Goal: Task Accomplishment & Management: Use online tool/utility

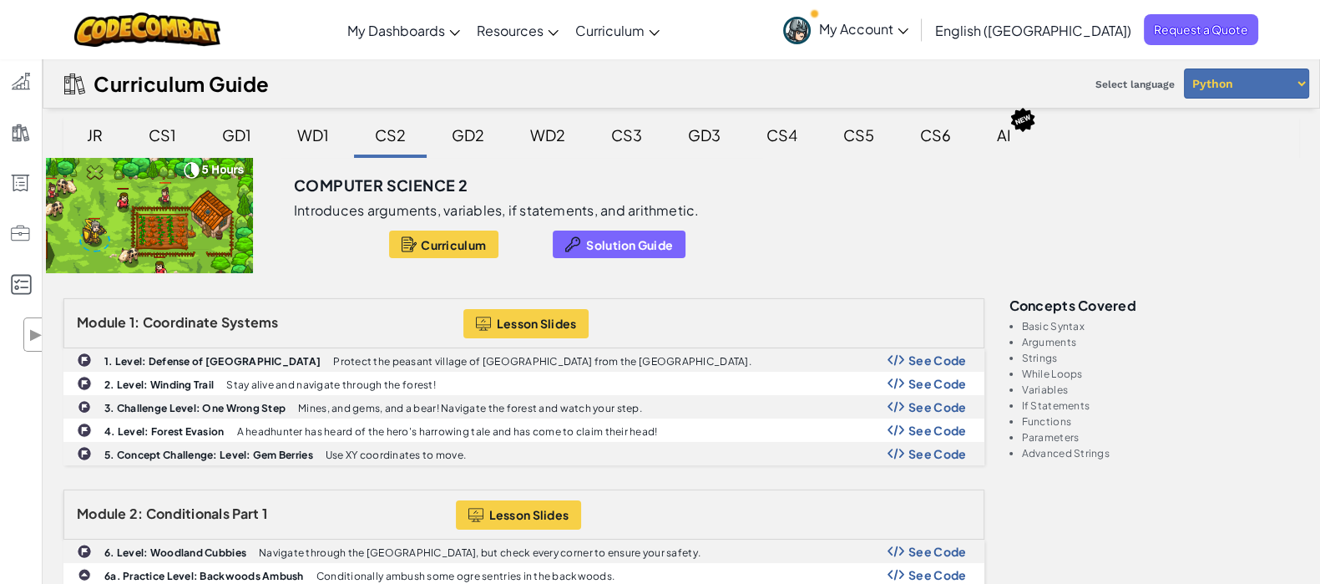
click at [1268, 83] on select "Python JavaScript" at bounding box center [1246, 83] width 125 height 30
select select "javascript"
click at [1184, 68] on select "Python JavaScript" at bounding box center [1246, 83] width 125 height 30
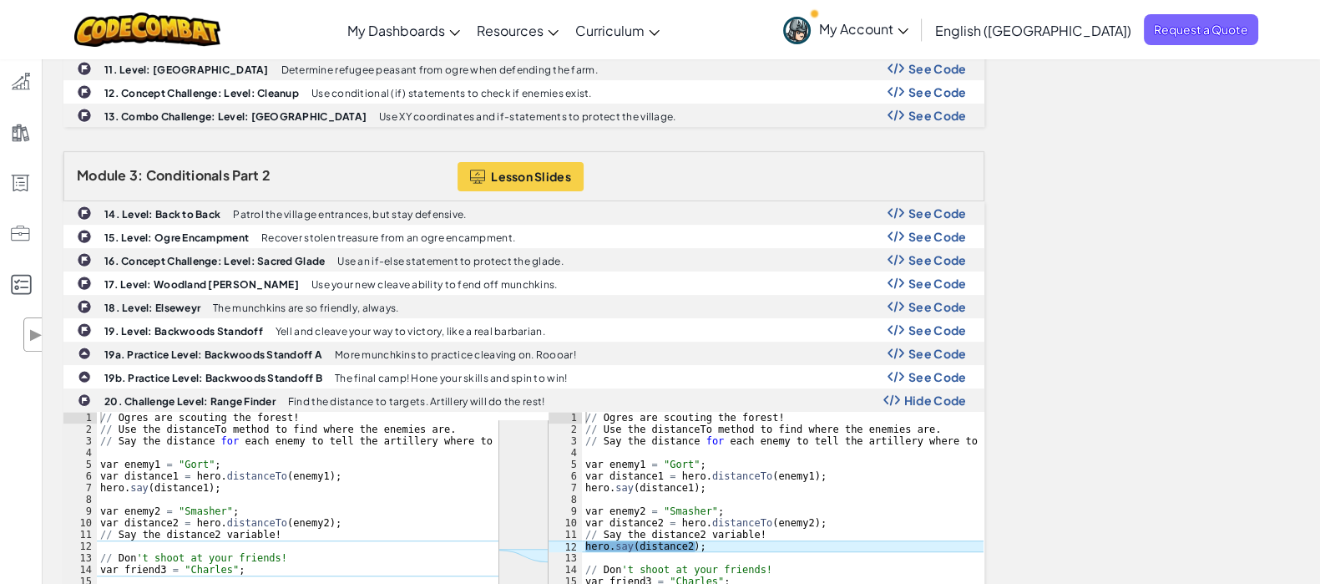
scroll to position [792, 0]
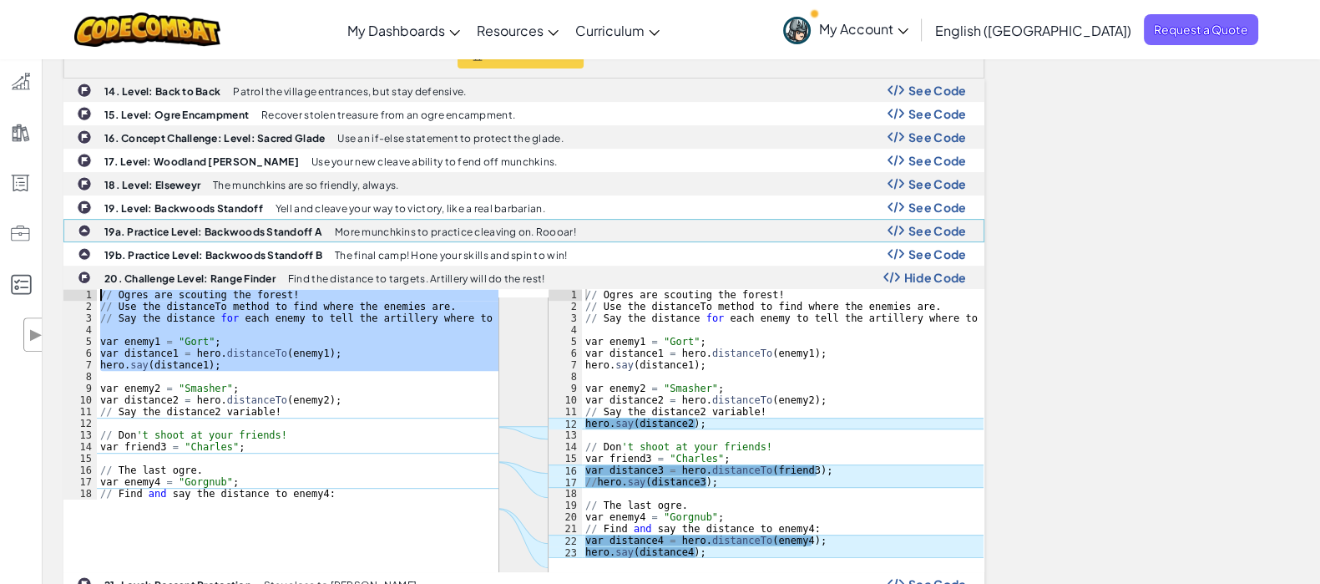
drag, startPoint x: 298, startPoint y: 373, endPoint x: 422, endPoint y: 205, distance: 208.4
click at [422, 205] on div "14. Level: Back to Back Patrol the village entrances, but stay defensive. See C…" at bounding box center [523, 360] width 921 height 564
type textarea "// Ogres are scouting the forest! // Use the distanceTo method to find where th…"
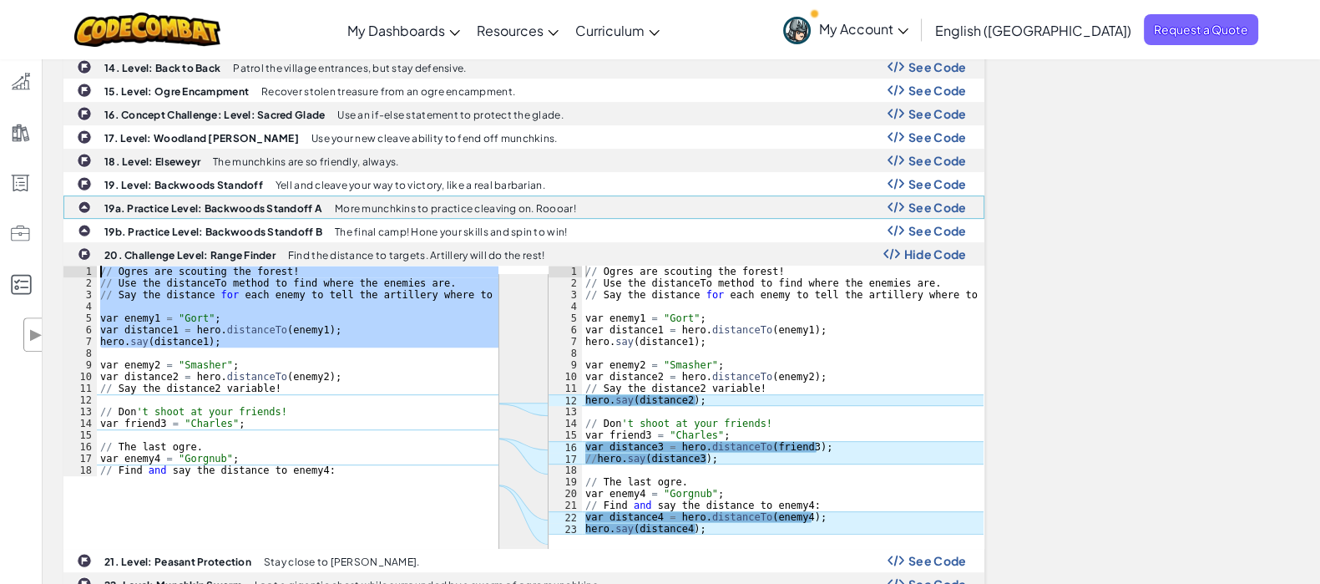
scroll to position [822, 0]
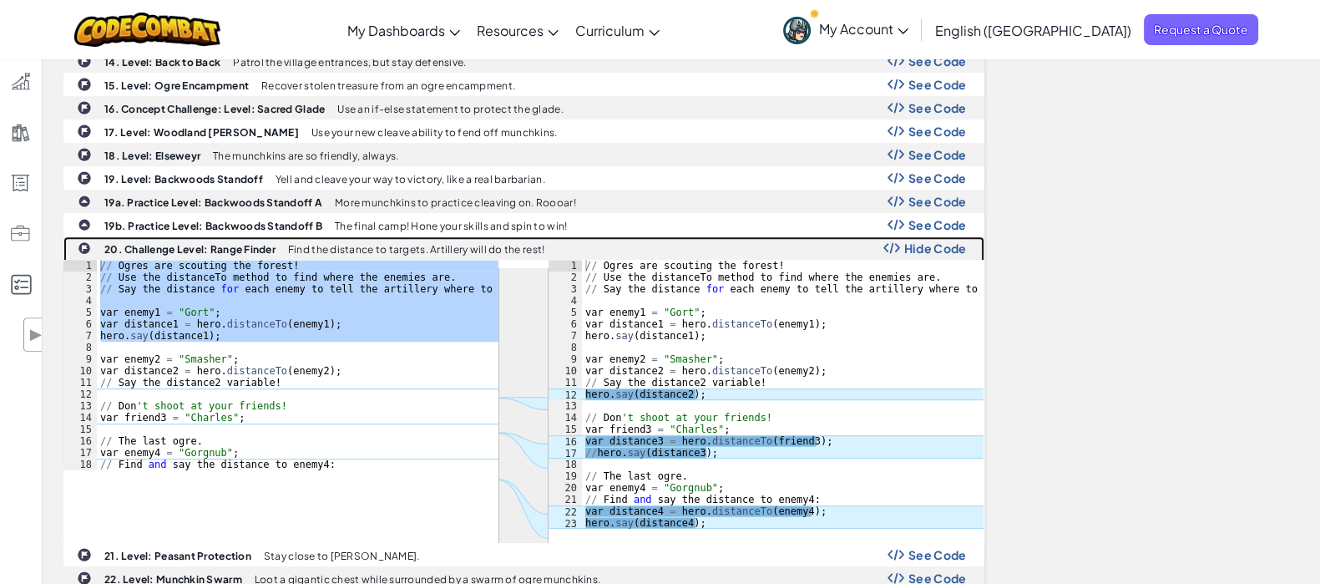
click at [185, 480] on div at bounding box center [523, 401] width 921 height 283
click at [161, 491] on div at bounding box center [523, 401] width 921 height 283
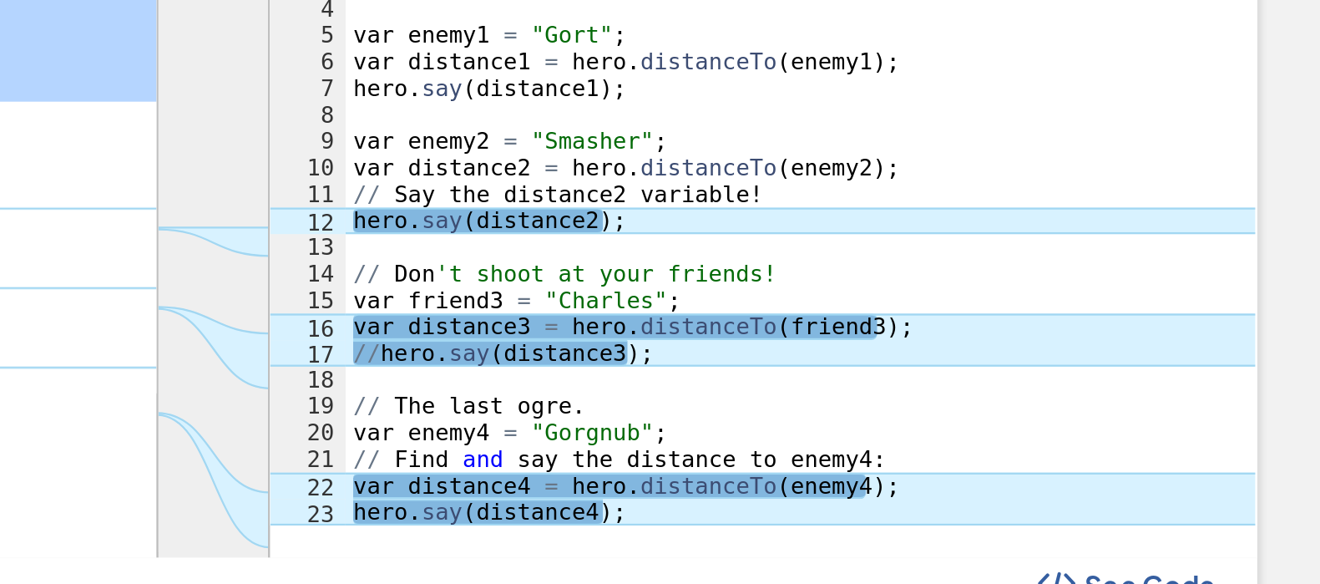
scroll to position [915, 0]
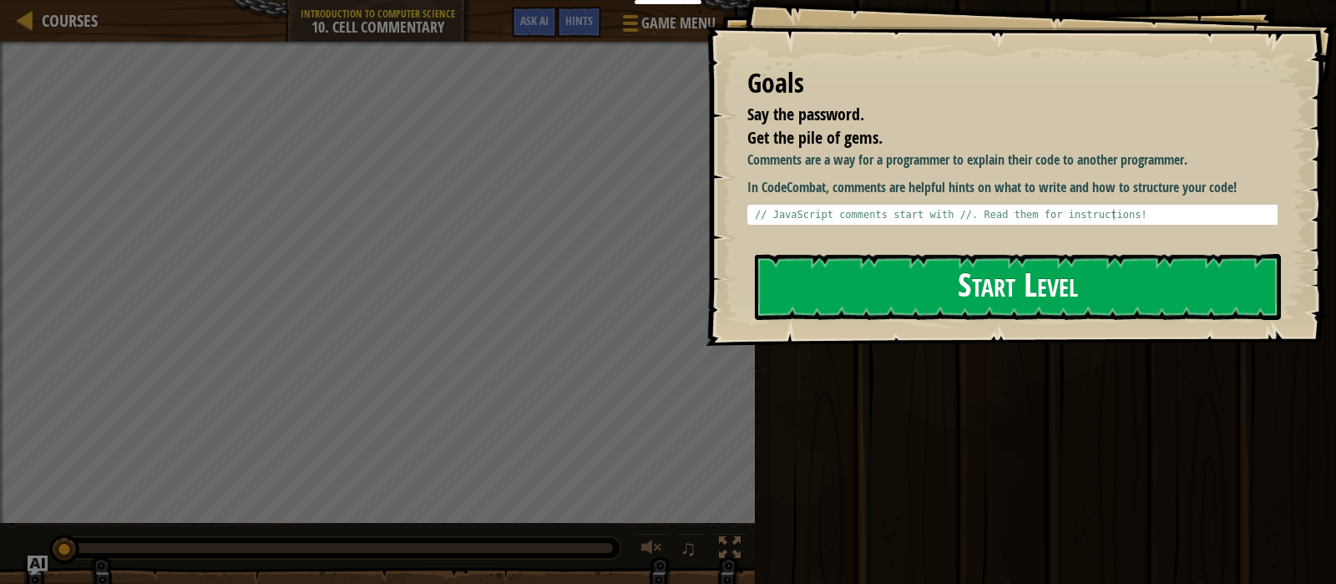
click at [959, 291] on button "Start Level" at bounding box center [1018, 287] width 526 height 66
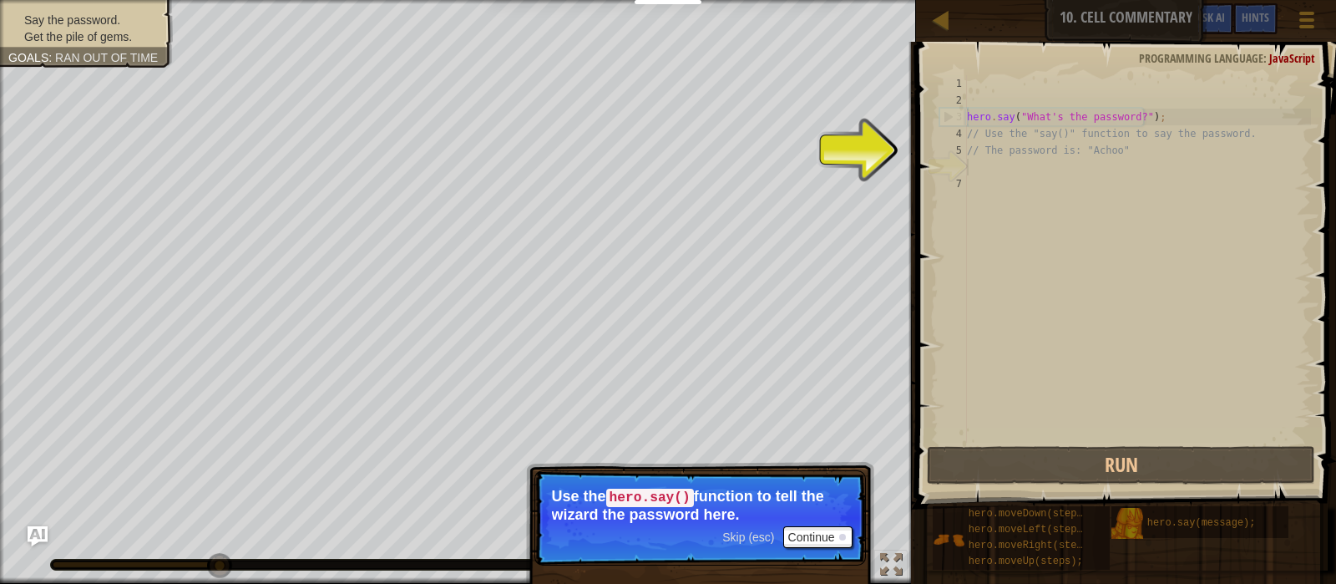
click at [1019, 169] on div "hero . say ( "What's the password?" ) ; // Use the "say()" function to say the …" at bounding box center [1136, 275] width 347 height 401
click at [822, 533] on button "Continue" at bounding box center [817, 537] width 69 height 22
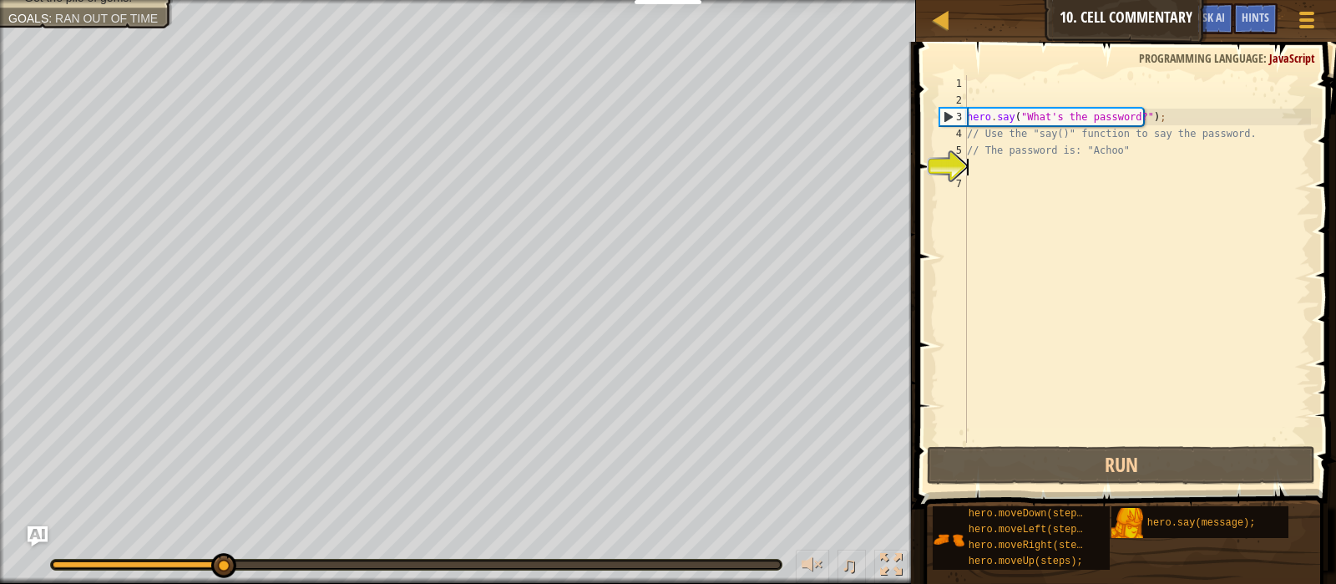
scroll to position [8, 0]
click at [1012, 165] on div "hero . say ( "What's the password?" ) ; // Use the "say()" function to say the …" at bounding box center [1136, 275] width 347 height 401
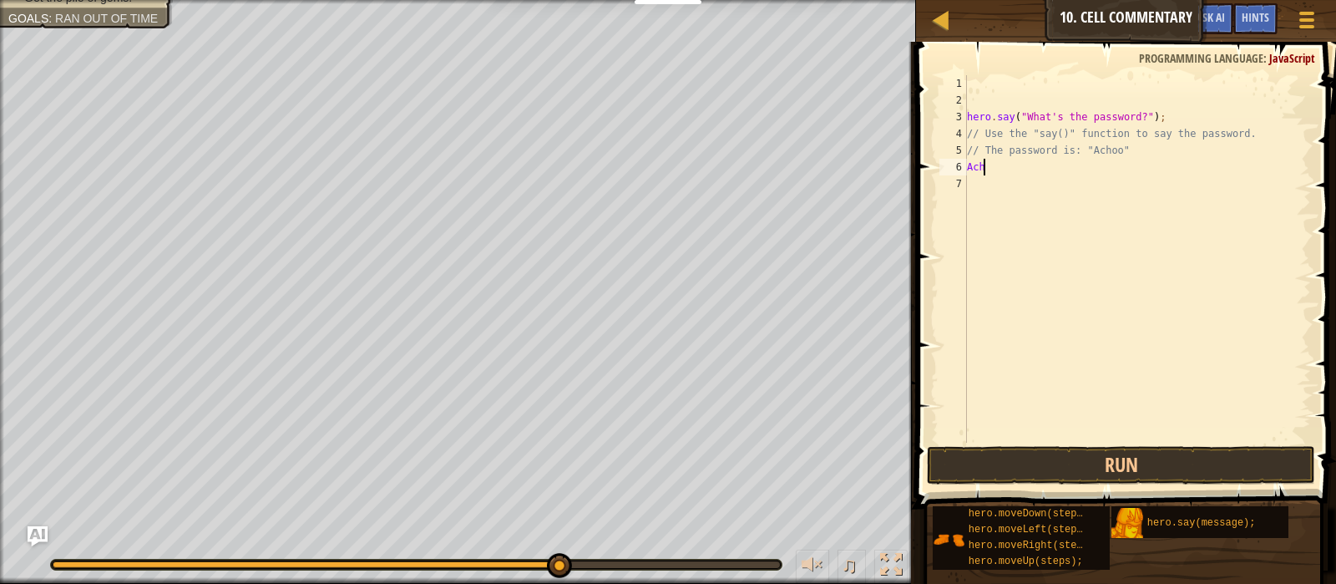
scroll to position [8, 1]
click at [964, 173] on div "6" at bounding box center [953, 167] width 28 height 17
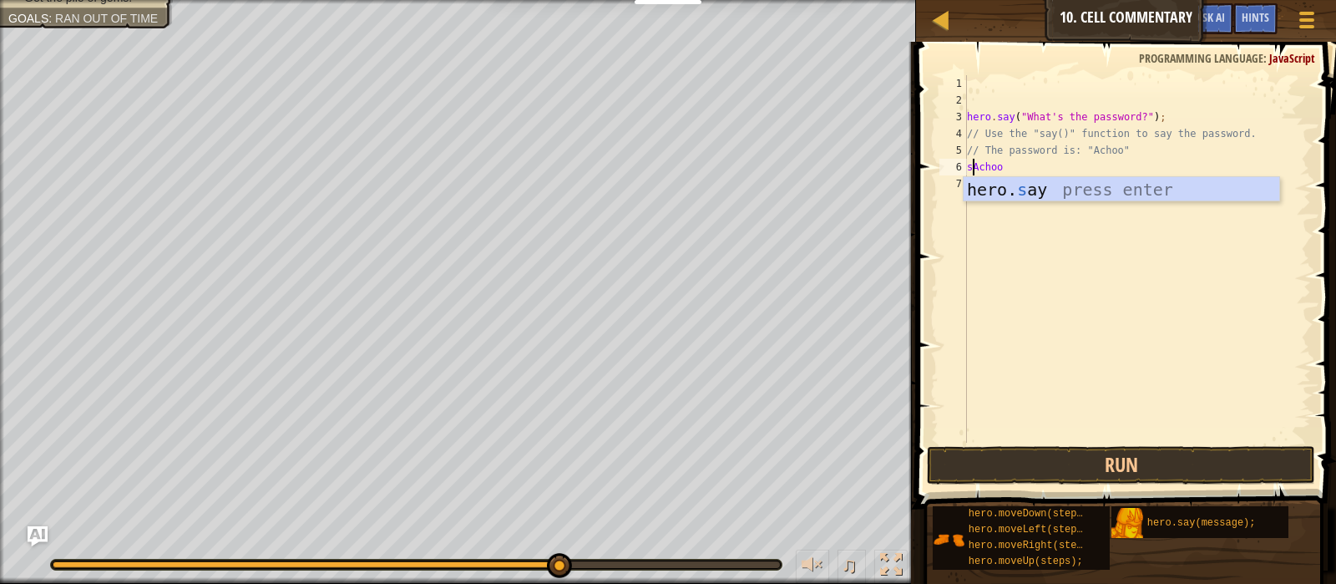
scroll to position [8, 0]
click at [984, 187] on div "hero. sa y press enter" at bounding box center [1121, 214] width 316 height 75
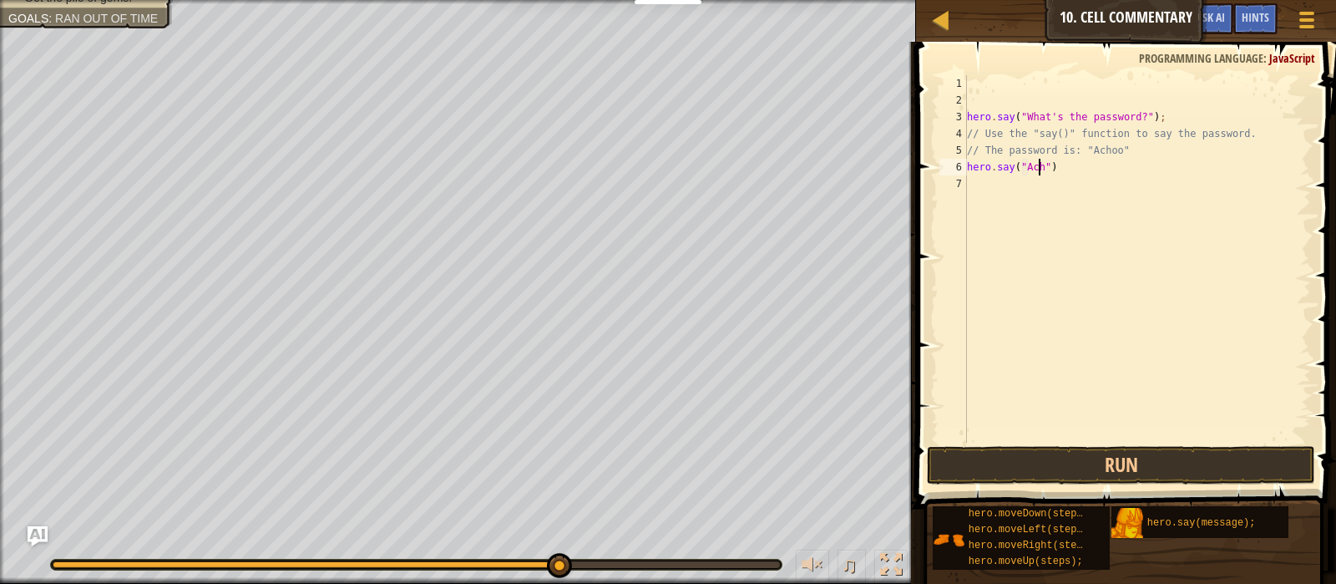
scroll to position [8, 6]
type textarea "hero.say("Achoo")"
click at [1081, 455] on button "Run" at bounding box center [1121, 465] width 388 height 38
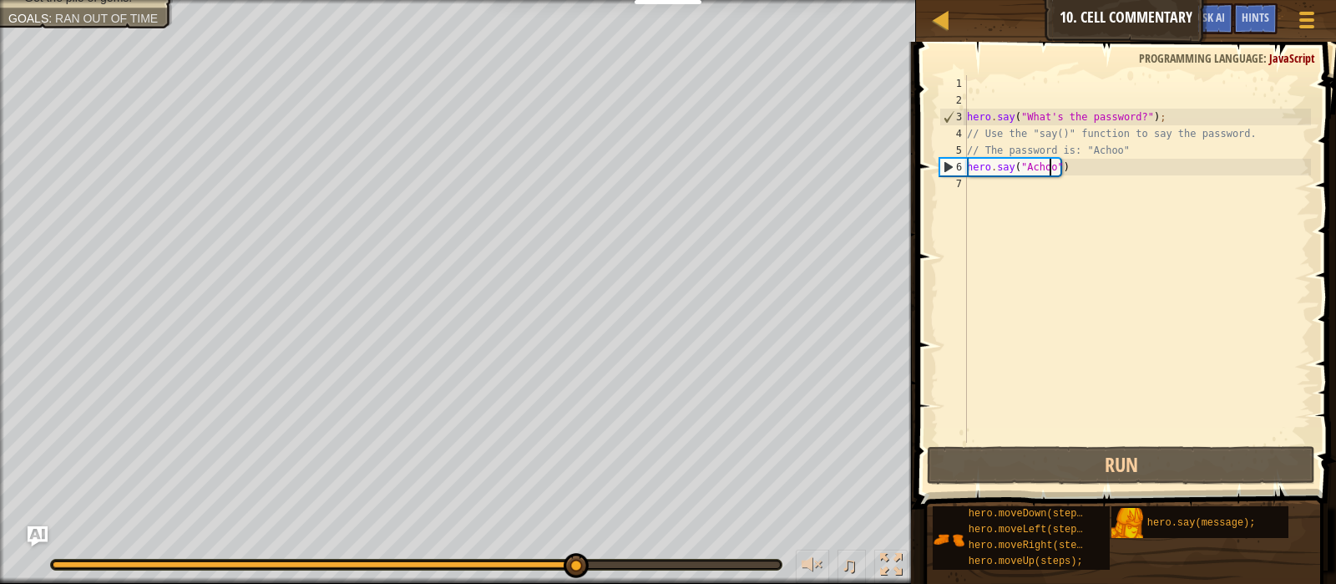
click at [981, 184] on div "hero . say ( "What's the password?" ) ; // Use the "say()" function to say the …" at bounding box center [1136, 275] width 347 height 401
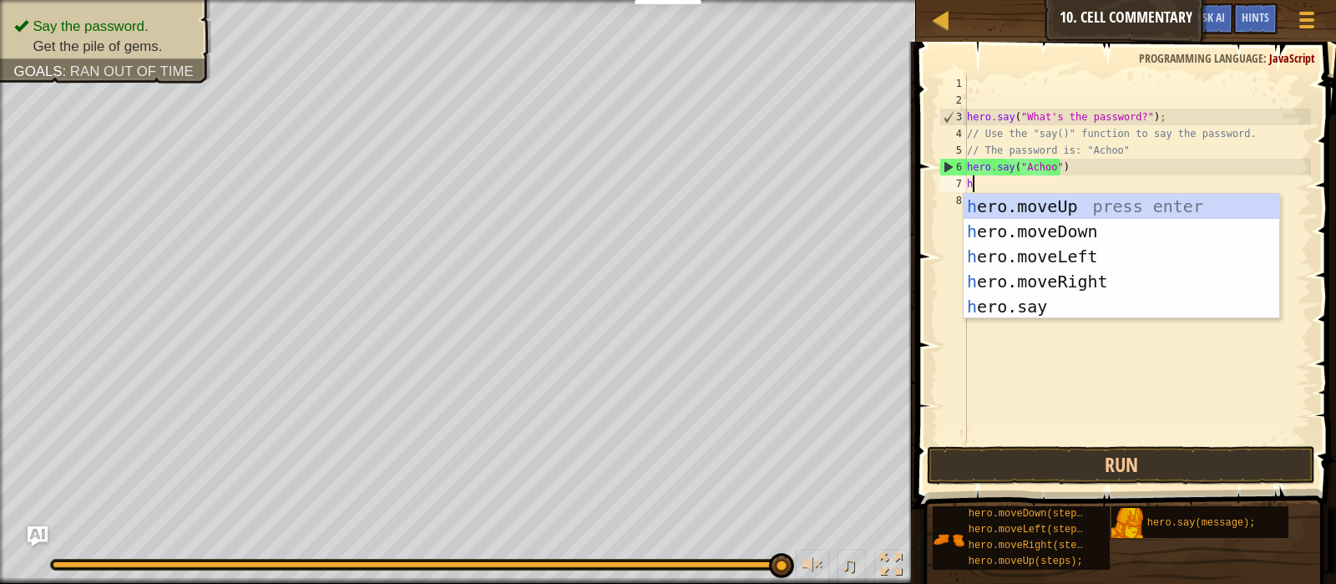
type textarea "he"
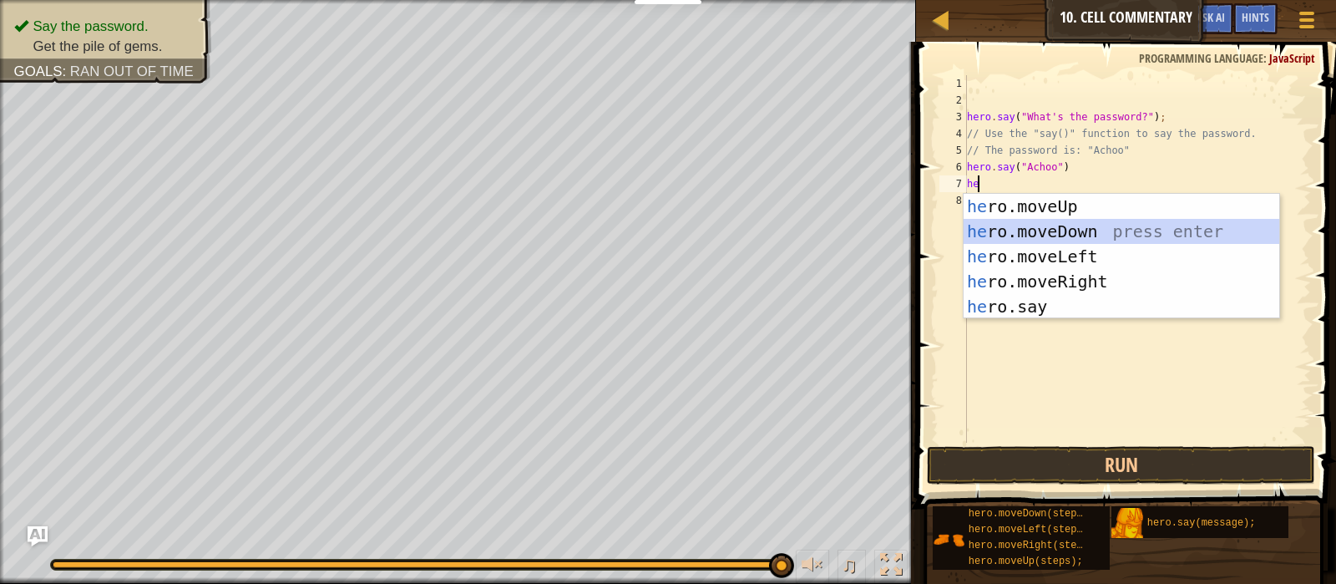
click at [1008, 219] on div "he ro.moveUp press enter he ro.moveDown press enter he ro.moveLeft press enter …" at bounding box center [1121, 281] width 316 height 175
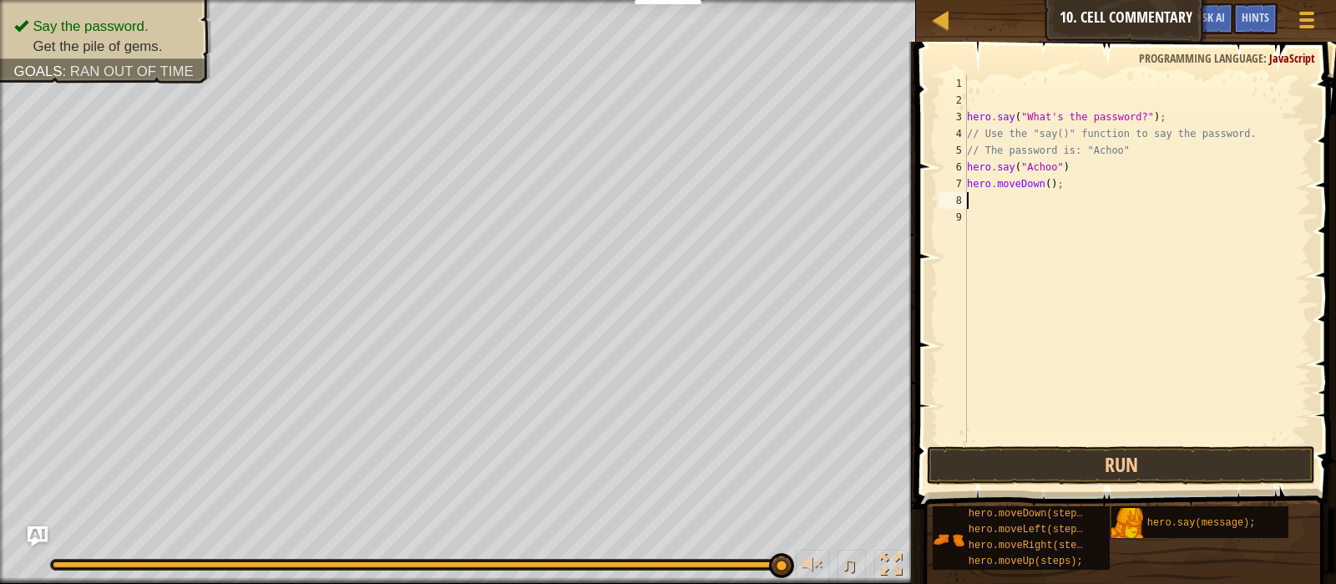
click at [1044, 194] on div "hero . say ( "What's the password?" ) ; // Use the "say()" function to say the …" at bounding box center [1136, 275] width 347 height 401
click at [1033, 181] on div "hero . say ( "What's the password?" ) ; // Use the "say()" function to say the …" at bounding box center [1136, 275] width 347 height 401
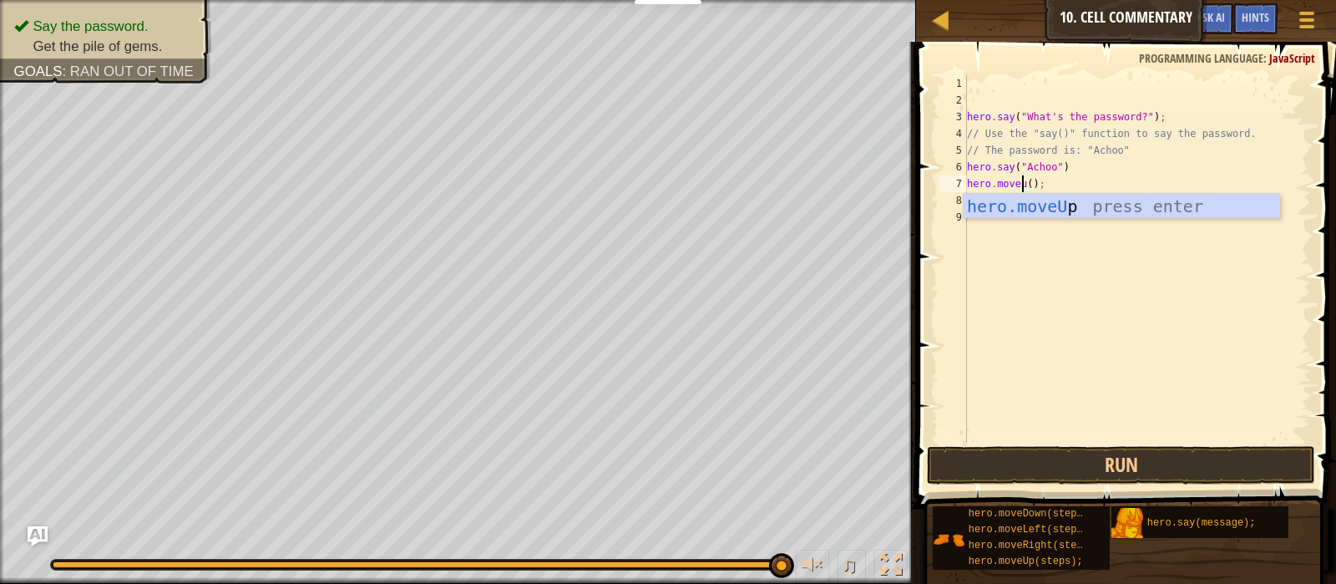
scroll to position [8, 5]
click at [1038, 202] on div "hero.moveUp press enter" at bounding box center [1121, 231] width 316 height 75
type textarea "hero.moveUp;"
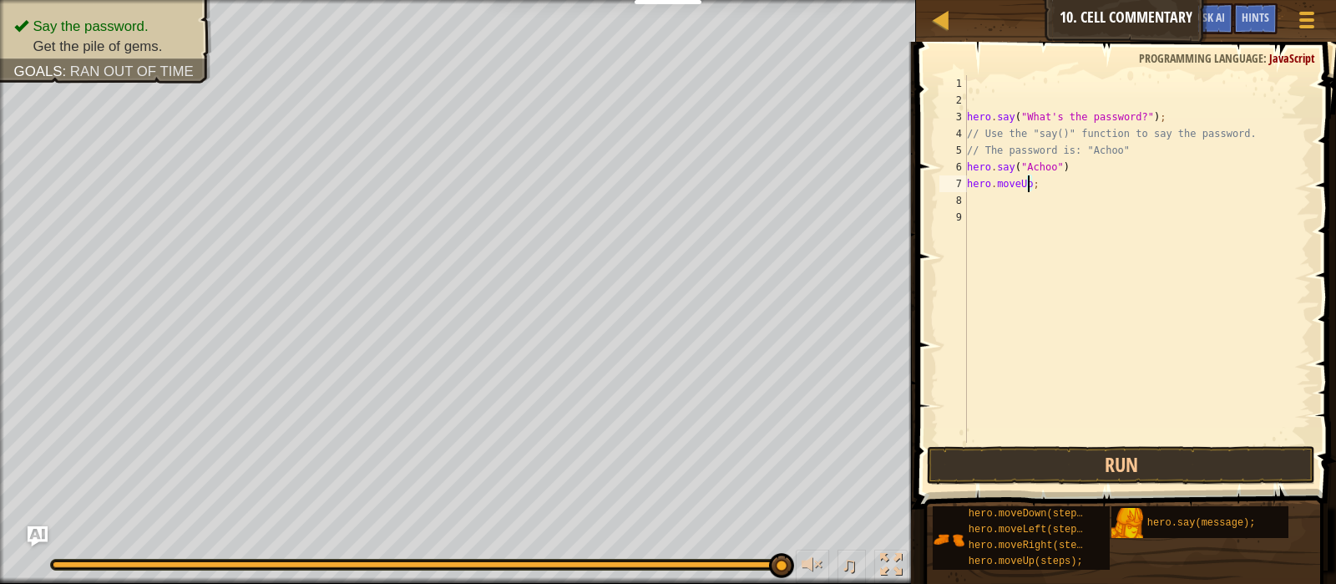
scroll to position [8, 4]
click at [1053, 194] on div "hero . say ( "What's the password?" ) ; // Use the "say()" function to say the …" at bounding box center [1136, 275] width 347 height 401
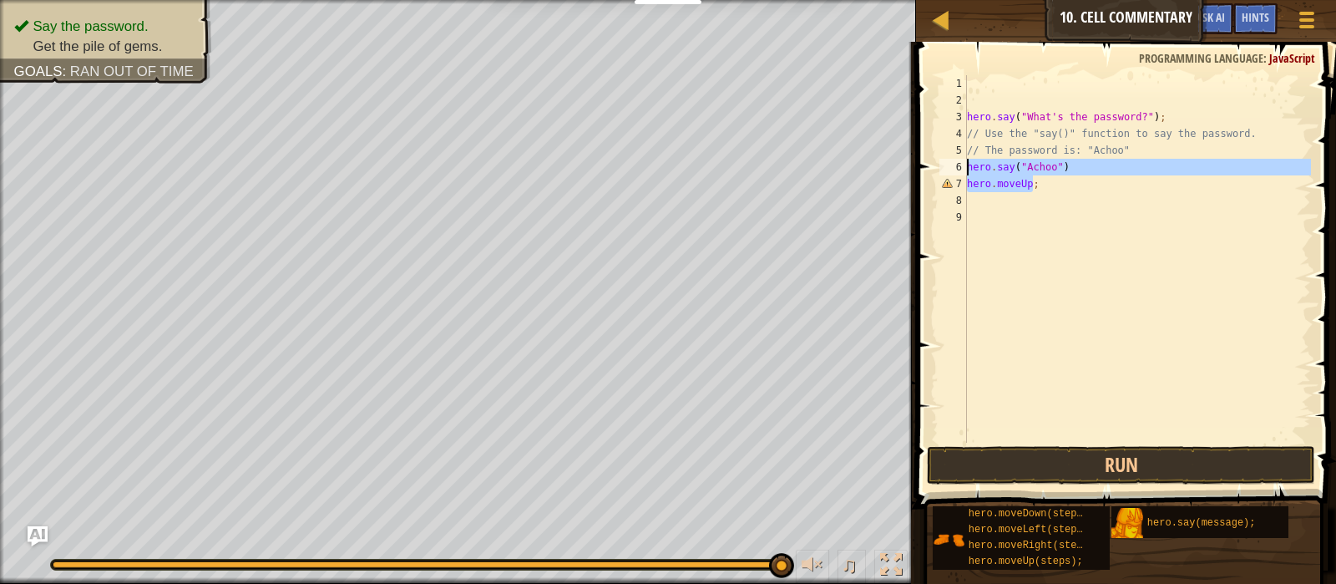
drag, startPoint x: 1049, startPoint y: 184, endPoint x: 961, endPoint y: 174, distance: 89.1
click at [961, 174] on div "1 2 3 4 5 6 7 8 9 hero . say ( "What's the password?" ) ; // Use the "say()" fu…" at bounding box center [1123, 258] width 375 height 367
type textarea "hero.say("Achoo") hero.moveUp;"
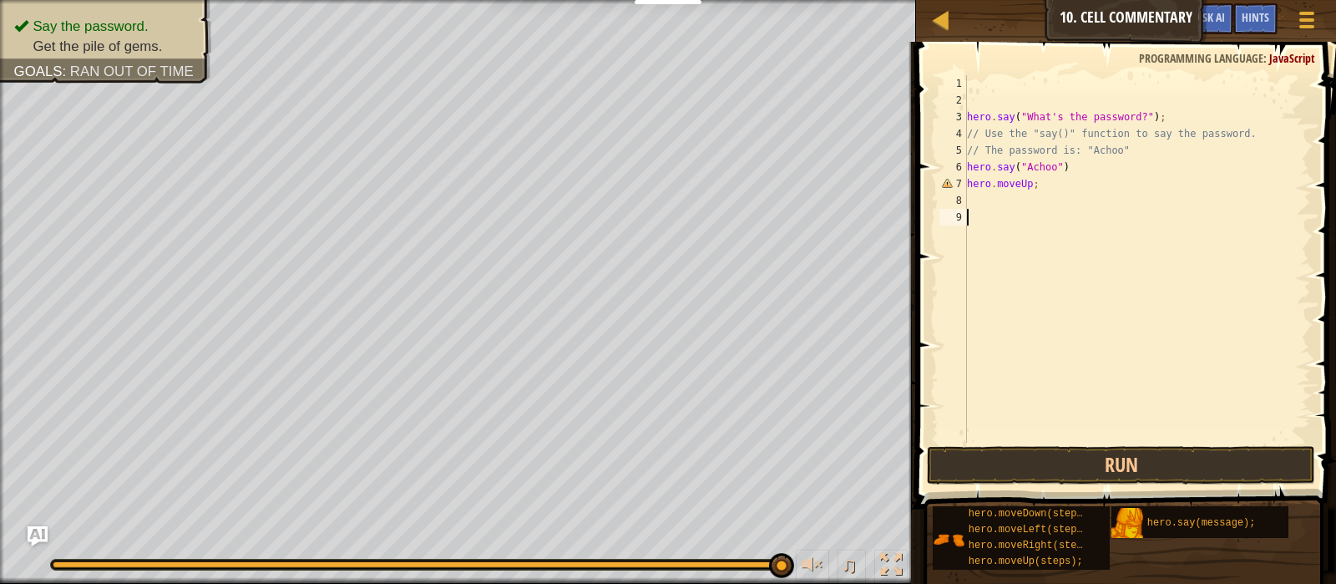
click at [1012, 220] on div "hero . say ( "What's the password?" ) ; // Use the "say()" function to say the …" at bounding box center [1136, 275] width 347 height 401
drag, startPoint x: 1036, startPoint y: 191, endPoint x: 968, endPoint y: 194, distance: 67.7
click at [968, 194] on div "hero . say ( "What's the password?" ) ; // Use the "say()" function to say the …" at bounding box center [1136, 275] width 347 height 401
type textarea "hero.moveUp;h"
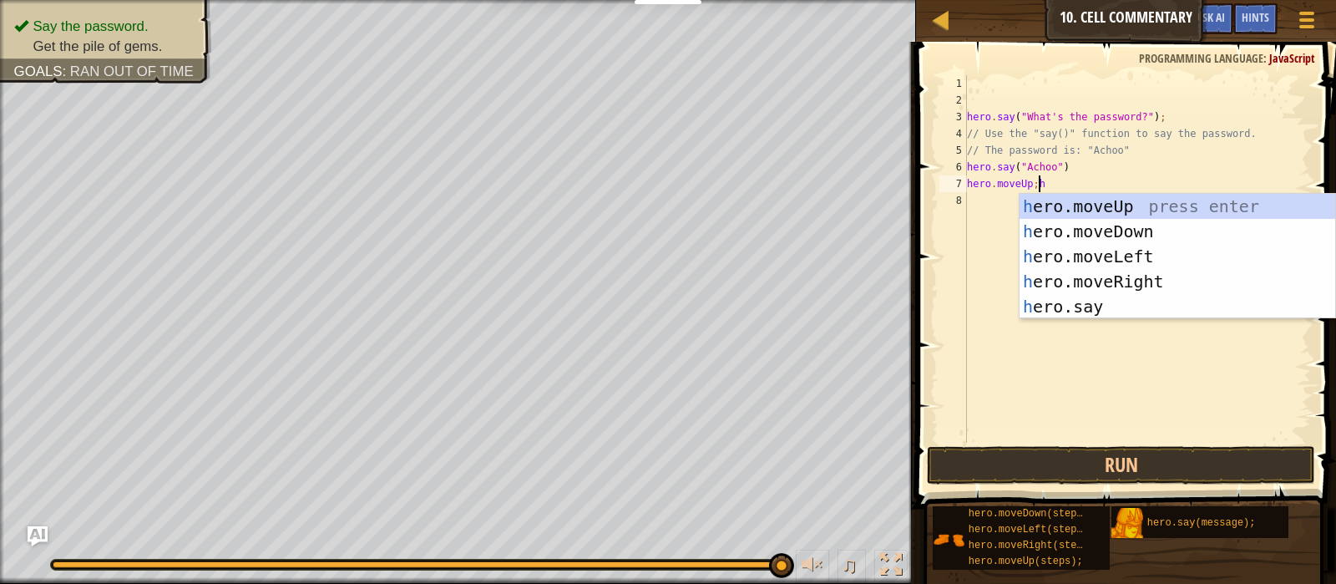
scroll to position [8, 4]
click at [1077, 209] on div "h ero.moveUp press enter h ero.moveDown press enter h ero.moveLeft press enter …" at bounding box center [1177, 281] width 316 height 175
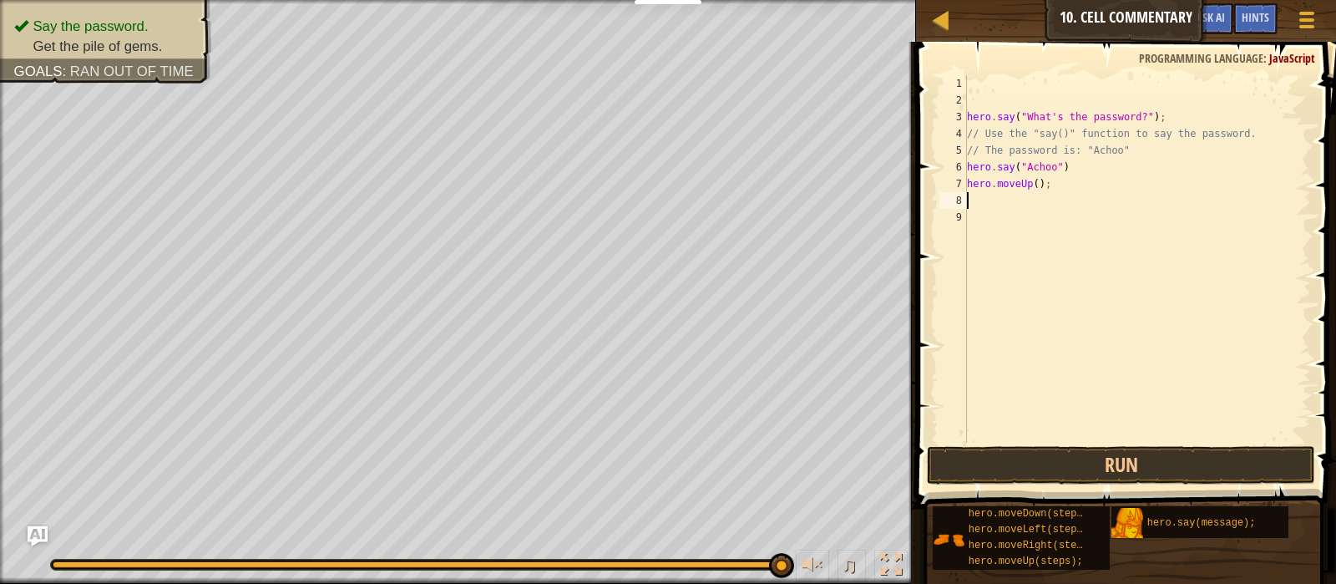
scroll to position [8, 0]
click at [1029, 185] on div "hero . say ( "What's the password?" ) ; // Use the "say()" function to say the …" at bounding box center [1136, 275] width 347 height 401
type textarea "hero.moveUp(2);"
click at [1105, 461] on button "Run" at bounding box center [1121, 465] width 388 height 38
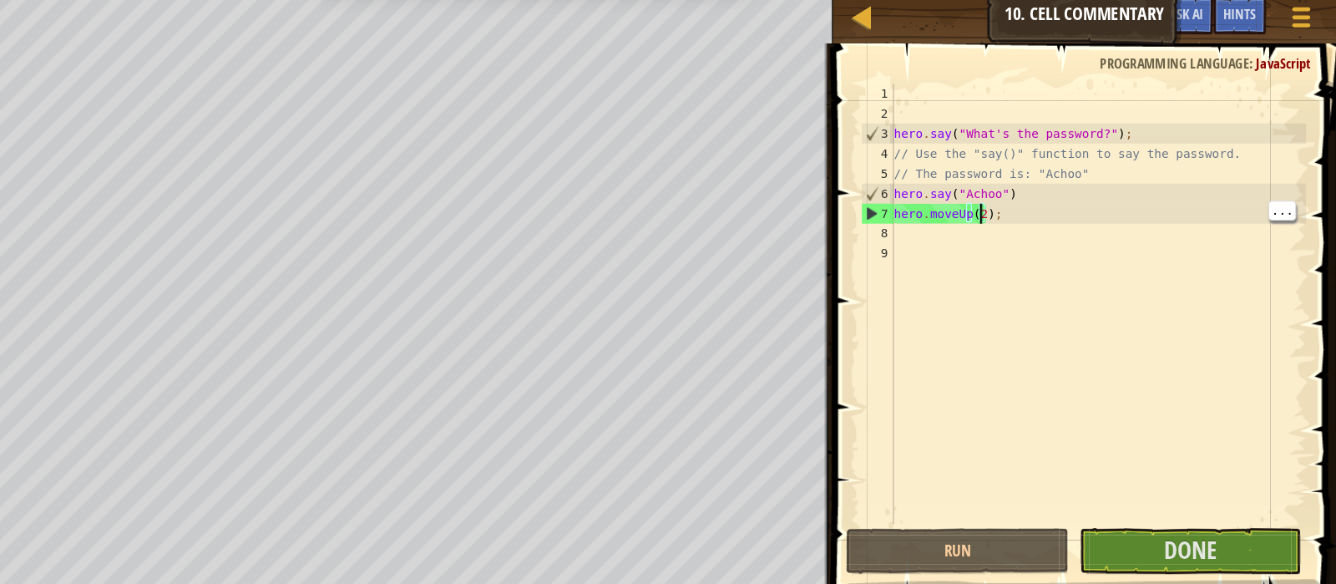
scroll to position [0, 0]
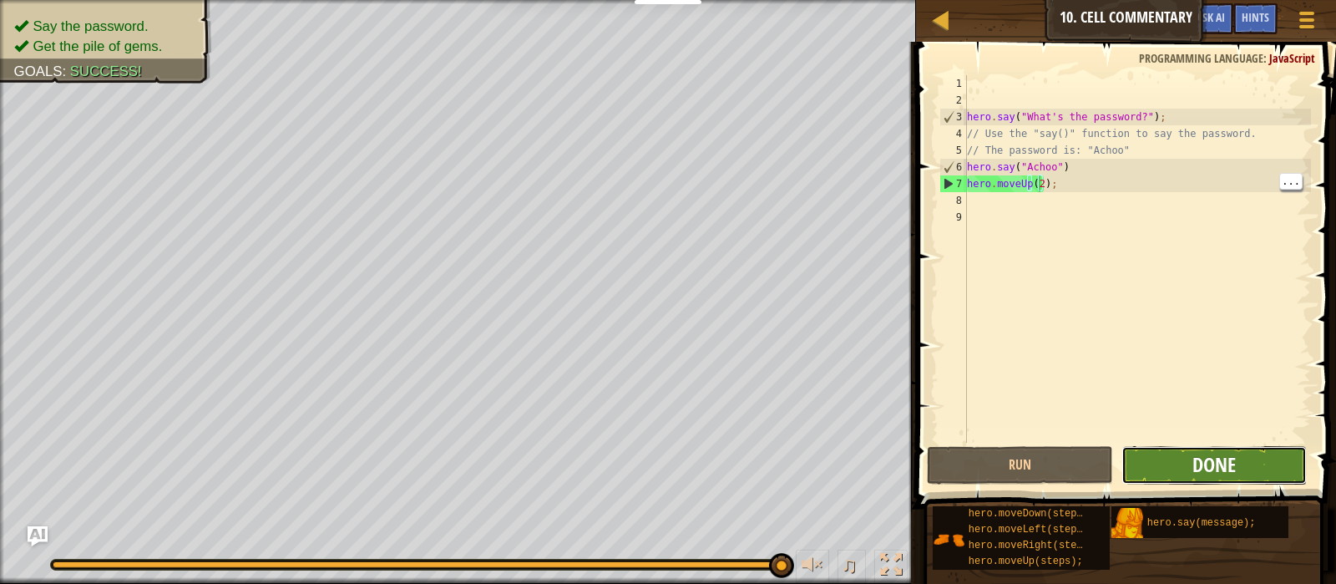
click at [1211, 466] on span "Done" at bounding box center [1213, 464] width 43 height 27
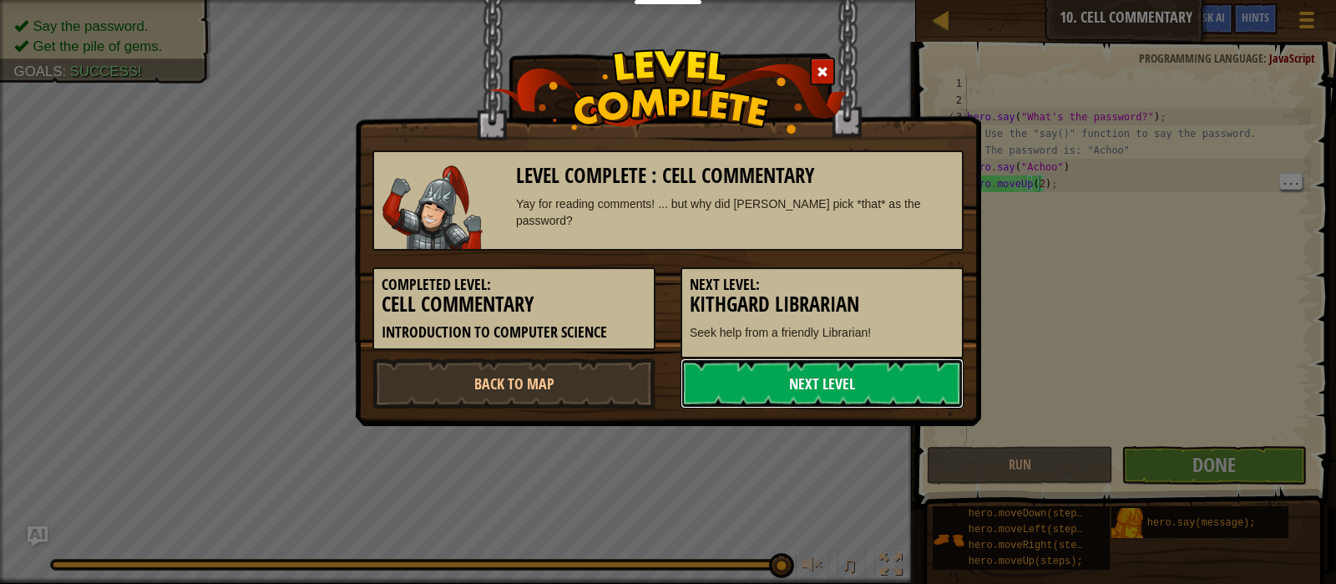
click at [817, 375] on link "Next Level" at bounding box center [821, 383] width 283 height 50
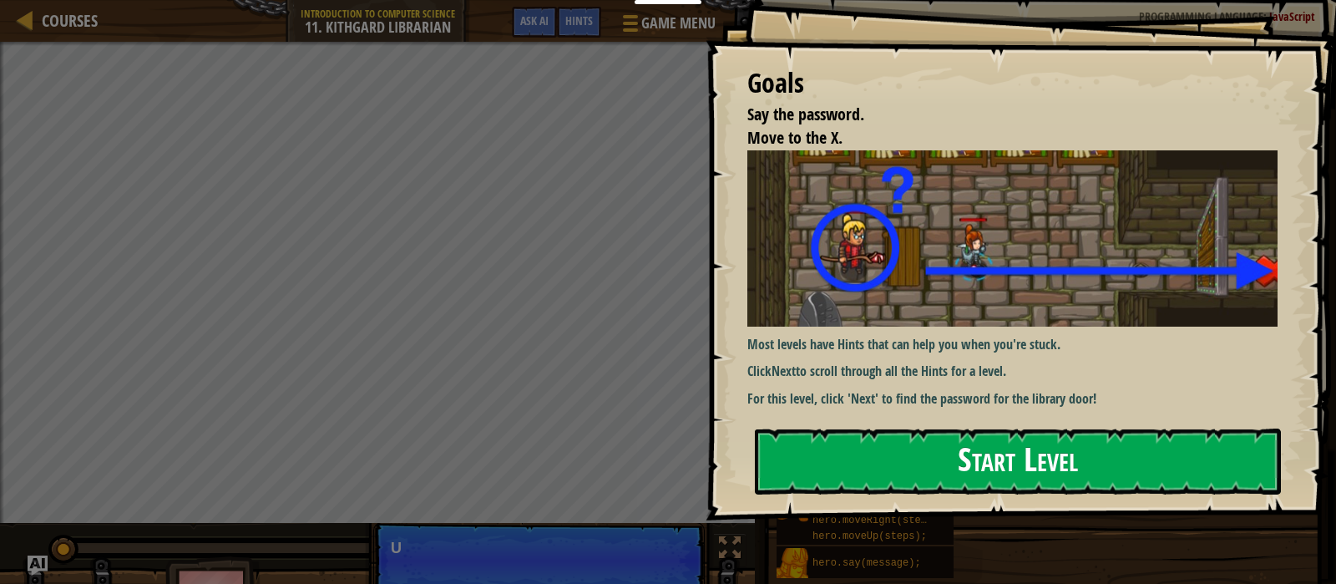
click at [827, 447] on button "Start Level" at bounding box center [1018, 461] width 526 height 66
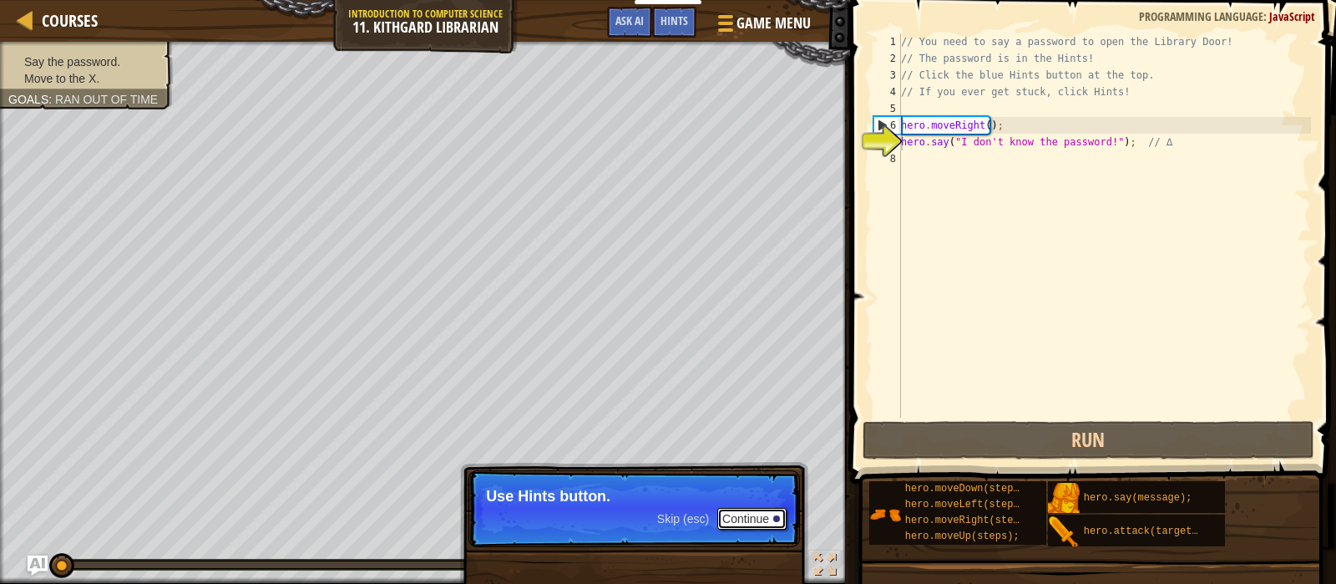
click at [760, 519] on button "Continue" at bounding box center [751, 519] width 69 height 22
